Goal: Find specific fact: Find specific fact

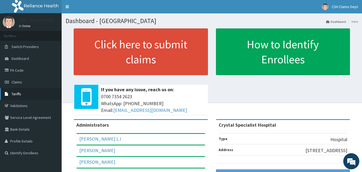
click at [21, 90] on link "Tariffs" at bounding box center [31, 94] width 62 height 12
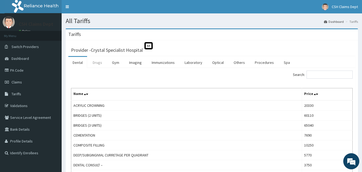
click at [99, 62] on link "Drugs" at bounding box center [97, 62] width 18 height 11
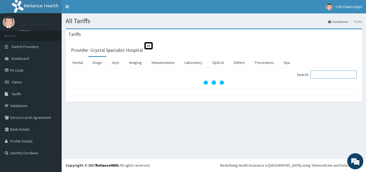
click at [329, 74] on input "Search:" at bounding box center [334, 75] width 46 height 8
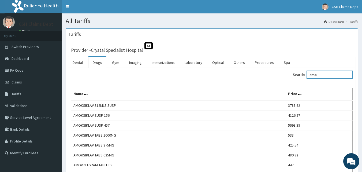
type input "amox"
